Goal: Transaction & Acquisition: Purchase product/service

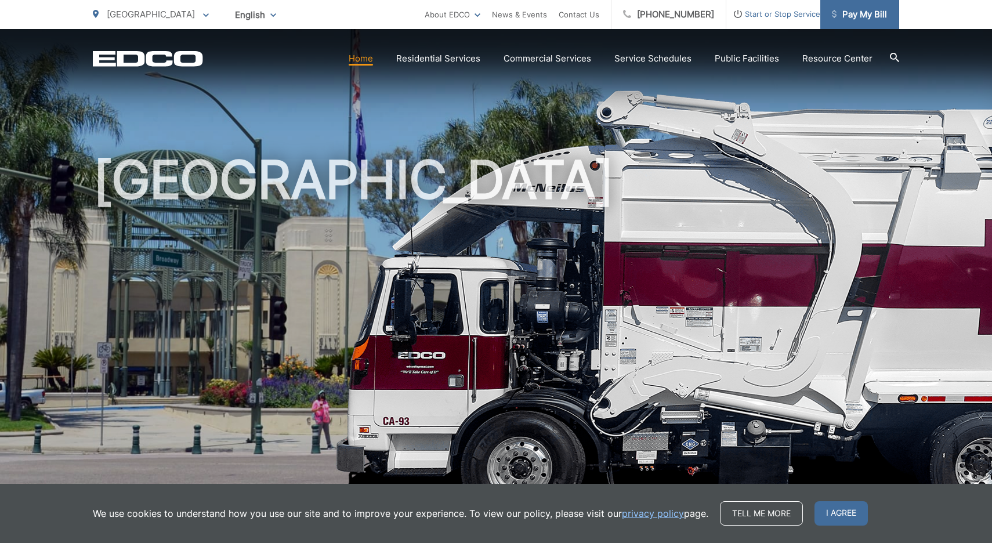
click at [844, 10] on span "Pay My Bill" at bounding box center [859, 15] width 55 height 14
click at [862, 14] on span "Pay My Bill" at bounding box center [859, 15] width 55 height 14
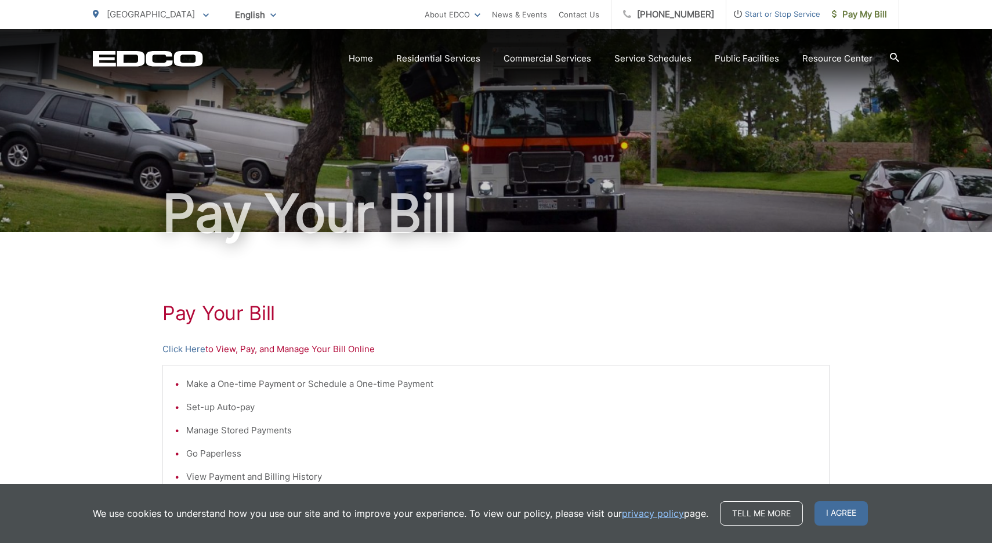
click at [223, 352] on p "Click Here to View, Pay, and Manage Your Bill Online" at bounding box center [495, 349] width 667 height 14
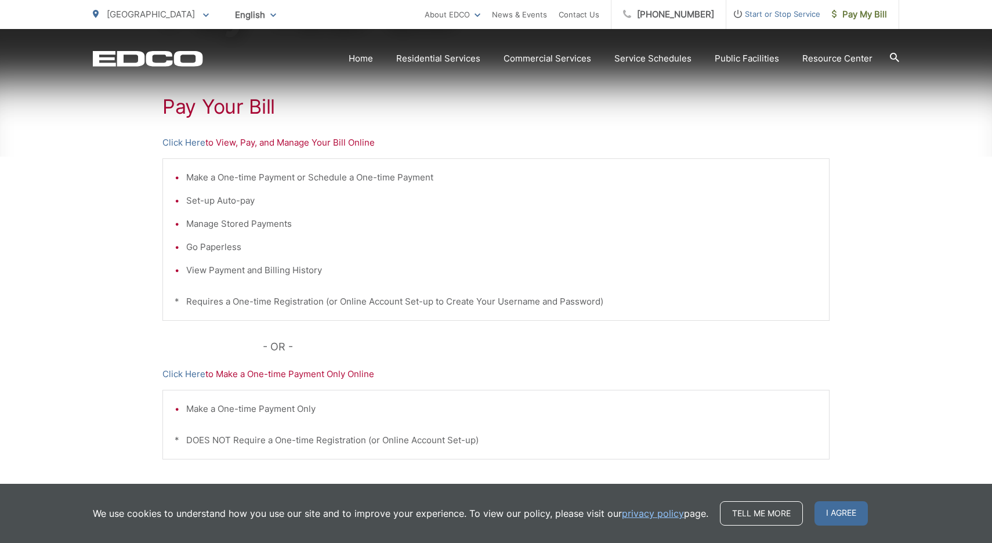
scroll to position [219, 0]
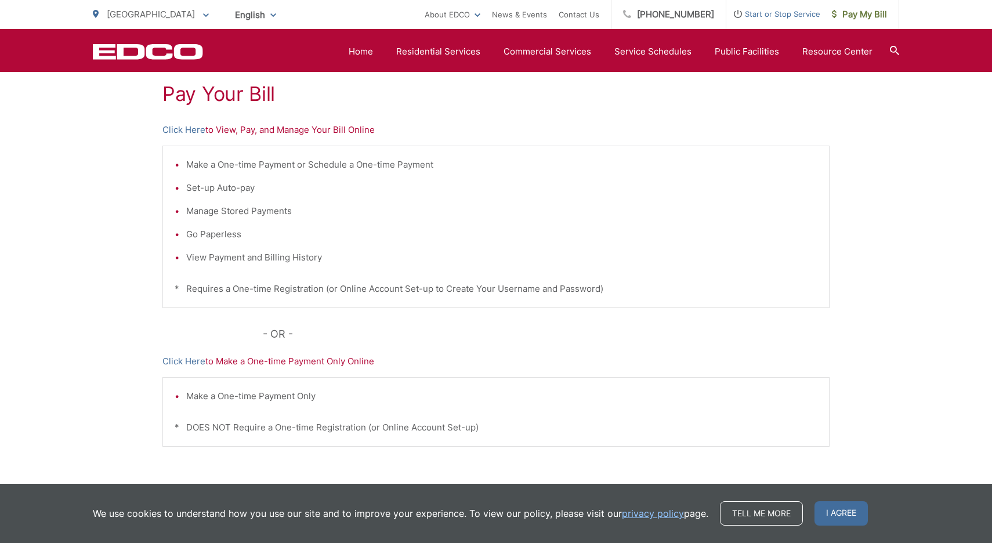
click at [249, 135] on p "Click Here to View, Pay, and Manage Your Bill Online" at bounding box center [495, 130] width 667 height 14
click at [249, 130] on p "Click Here to View, Pay, and Manage Your Bill Online" at bounding box center [495, 130] width 667 height 14
click at [297, 131] on p "Click Here to View, Pay, and Manage Your Bill Online" at bounding box center [495, 130] width 667 height 14
click at [234, 230] on li "Go Paperless" at bounding box center [501, 234] width 631 height 14
click at [248, 296] on div "Make a One-time Payment or Schedule a One-time Payment Set-up Auto-pay Manage S…" at bounding box center [495, 227] width 667 height 162
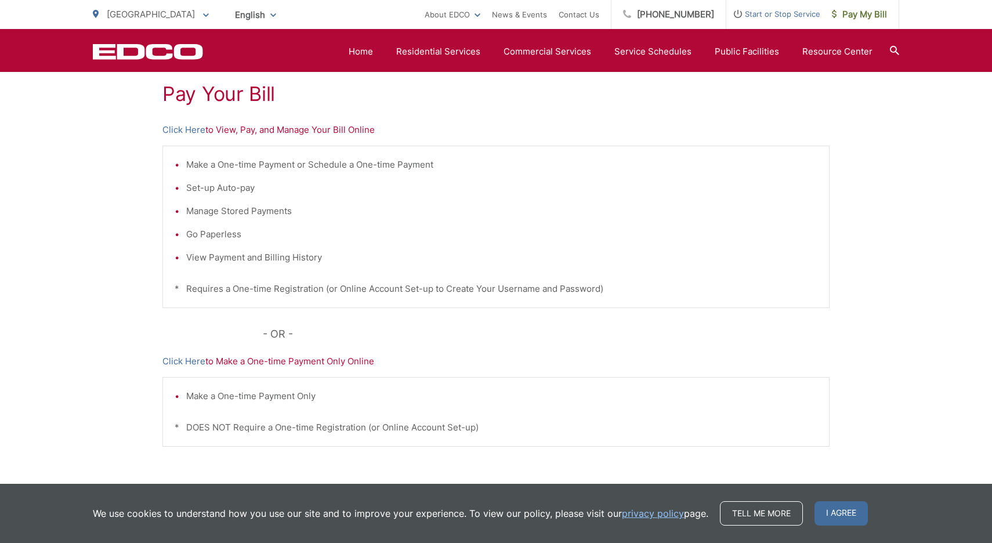
click at [277, 333] on p "- OR -" at bounding box center [546, 333] width 567 height 17
click at [692, 135] on p "Click Here to View, Pay, and Manage Your Bill Online" at bounding box center [495, 130] width 667 height 14
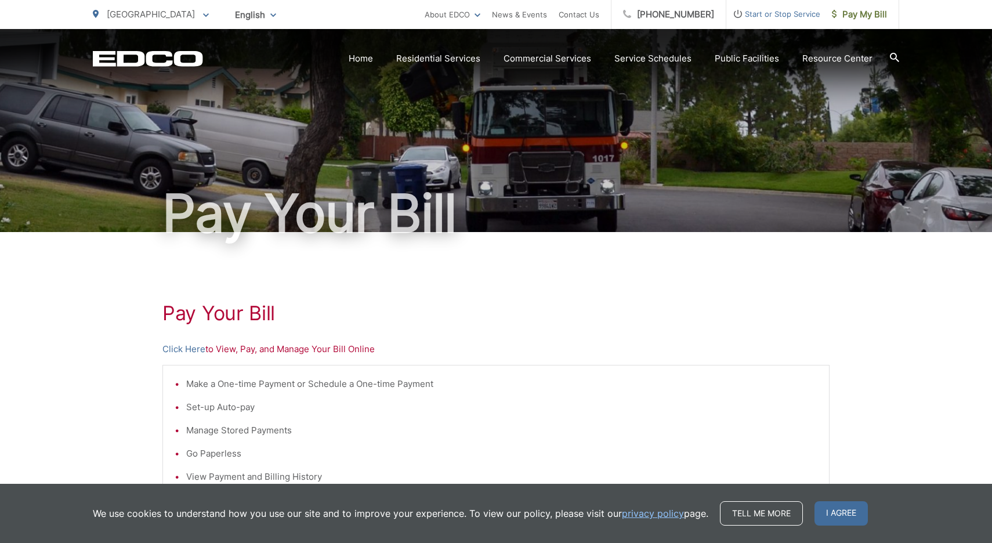
click at [254, 348] on p "Click Here to View, Pay, and Manage Your Bill Online" at bounding box center [495, 349] width 667 height 14
click at [190, 347] on link "Click Here" at bounding box center [183, 349] width 43 height 14
click at [201, 350] on link "Click Here" at bounding box center [183, 349] width 43 height 14
